Goal: Task Accomplishment & Management: Manage account settings

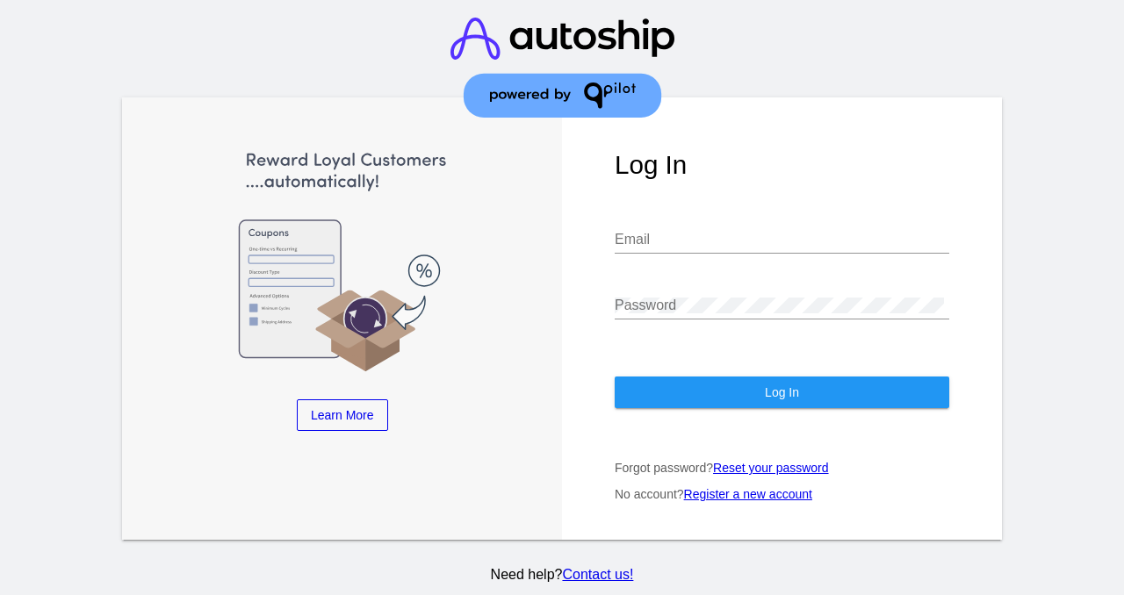
type input "[EMAIL_ADDRESS][DOMAIN_NAME]"
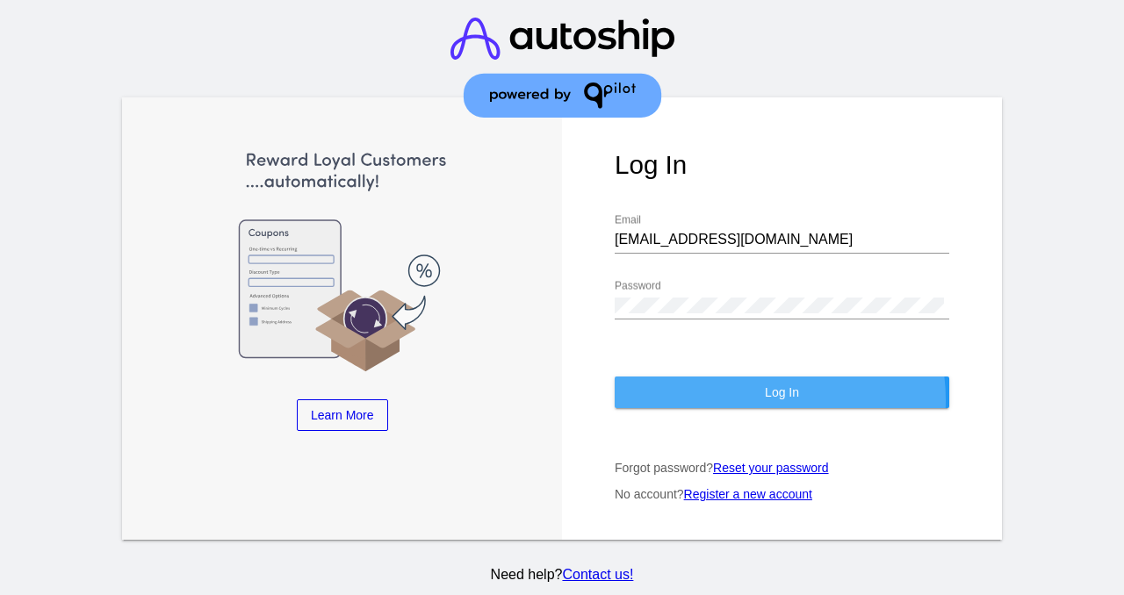
drag, startPoint x: 749, startPoint y: 402, endPoint x: 682, endPoint y: 141, distance: 270.3
click at [749, 402] on button "Log In" at bounding box center [782, 393] width 335 height 32
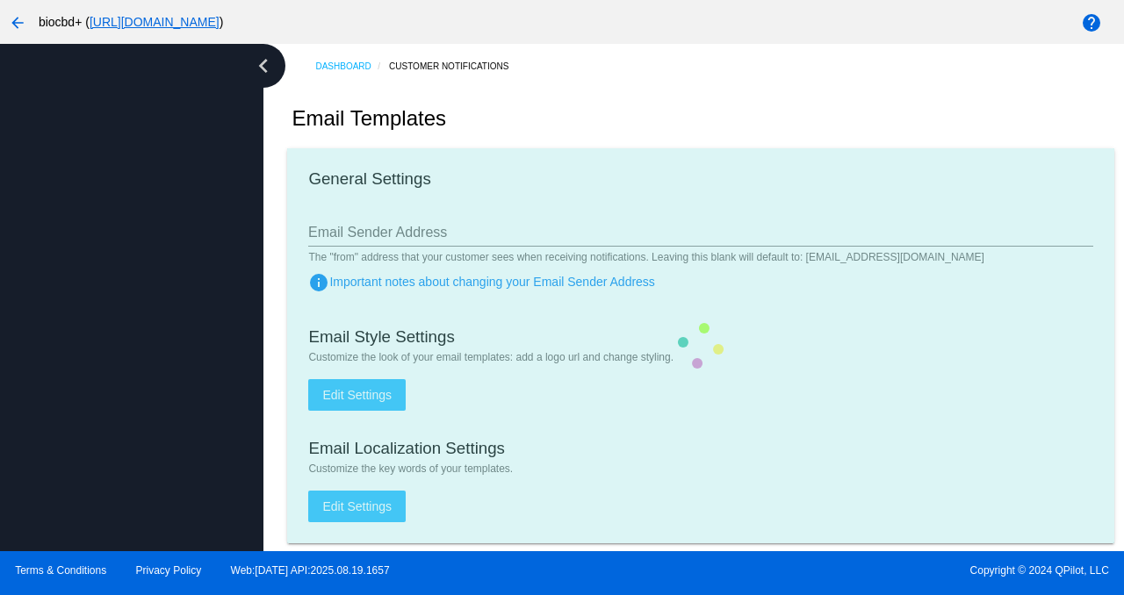
type input "[EMAIL_ADDRESS][DOMAIN_NAME]"
checkbox input "true"
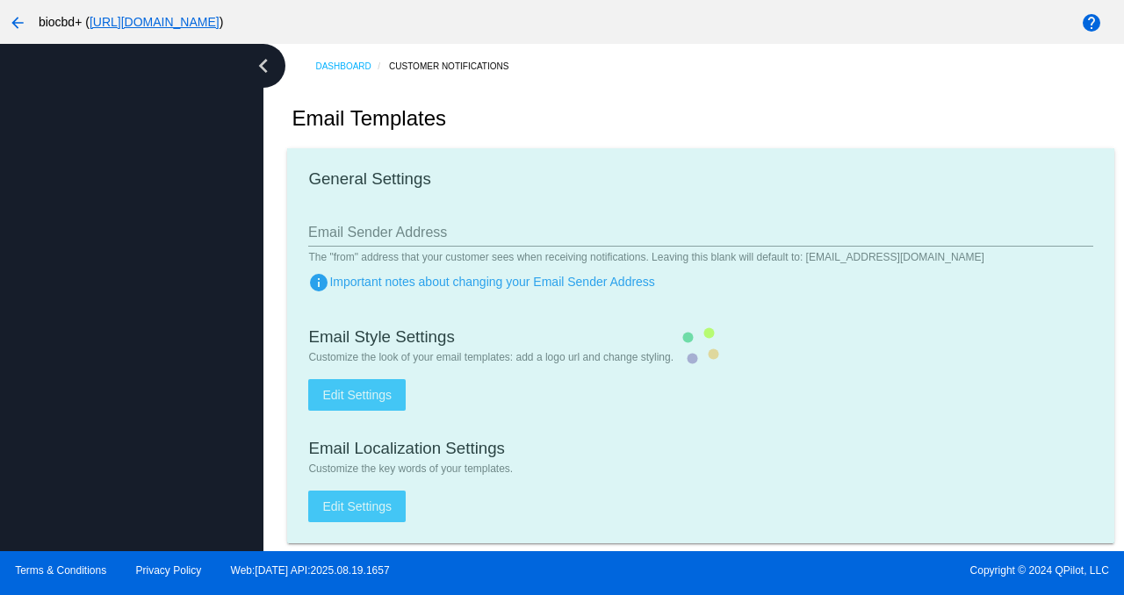
type input "[PERSON_NAME][EMAIL_ADDRESS][DOMAIN_NAME]"
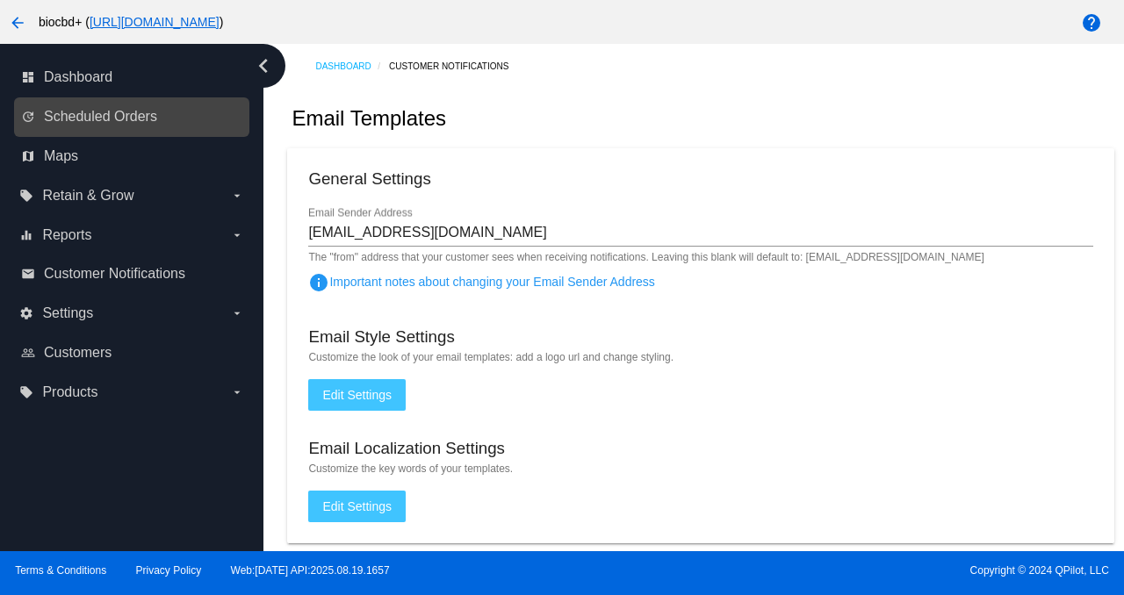
click at [99, 105] on link "update Scheduled Orders" at bounding box center [132, 117] width 223 height 28
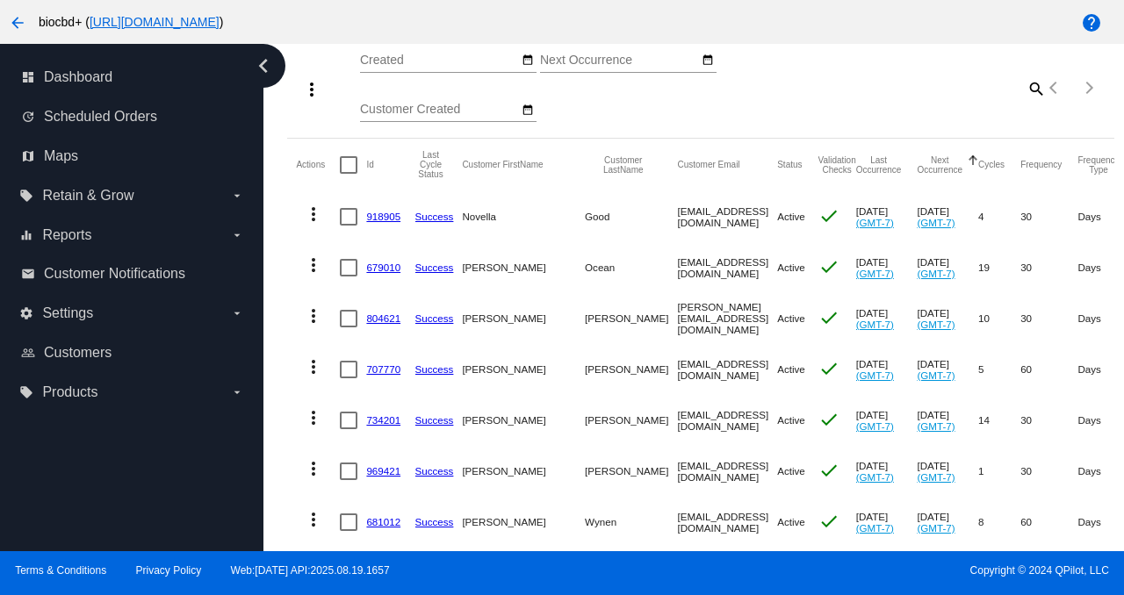
scroll to position [221, 0]
